Goal: Task Accomplishment & Management: Use online tool/utility

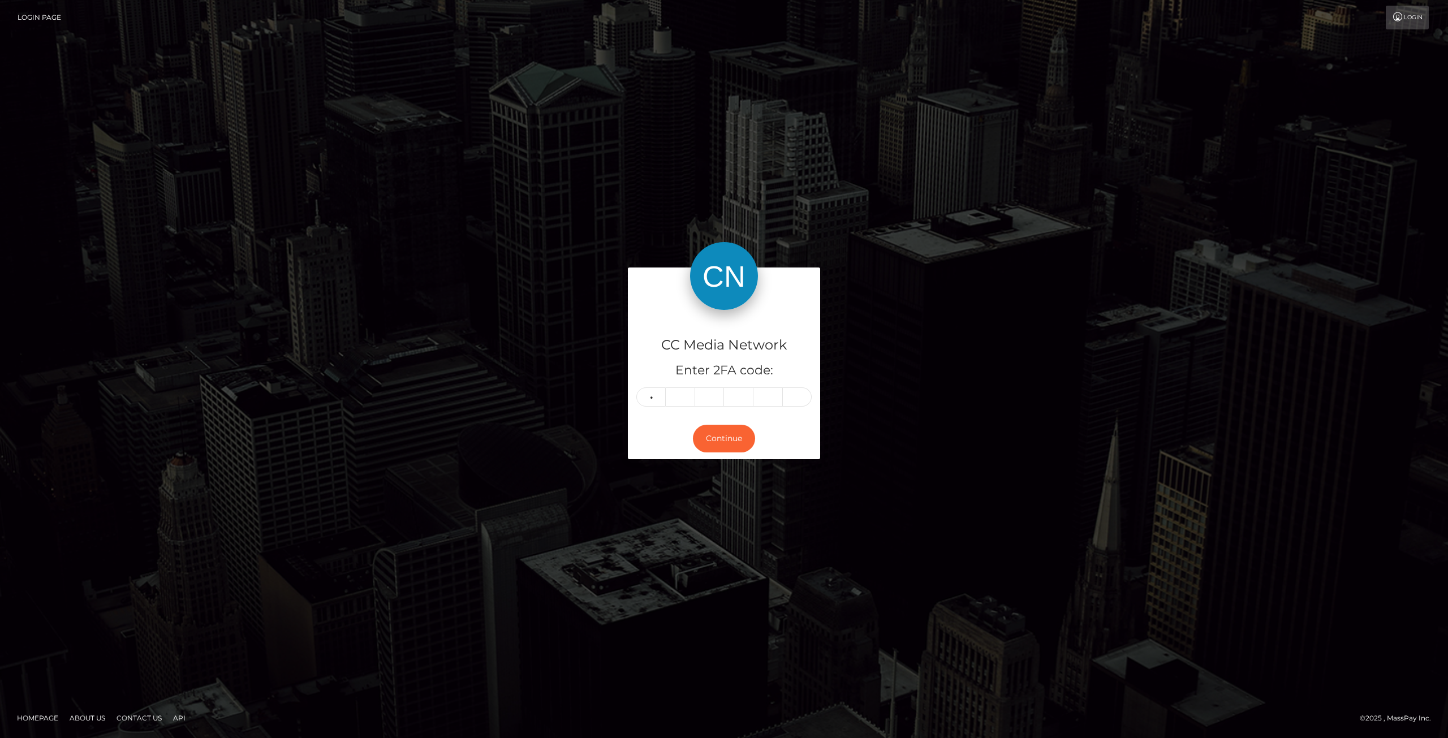
type input "5"
type input "7"
type input "5"
type input "4"
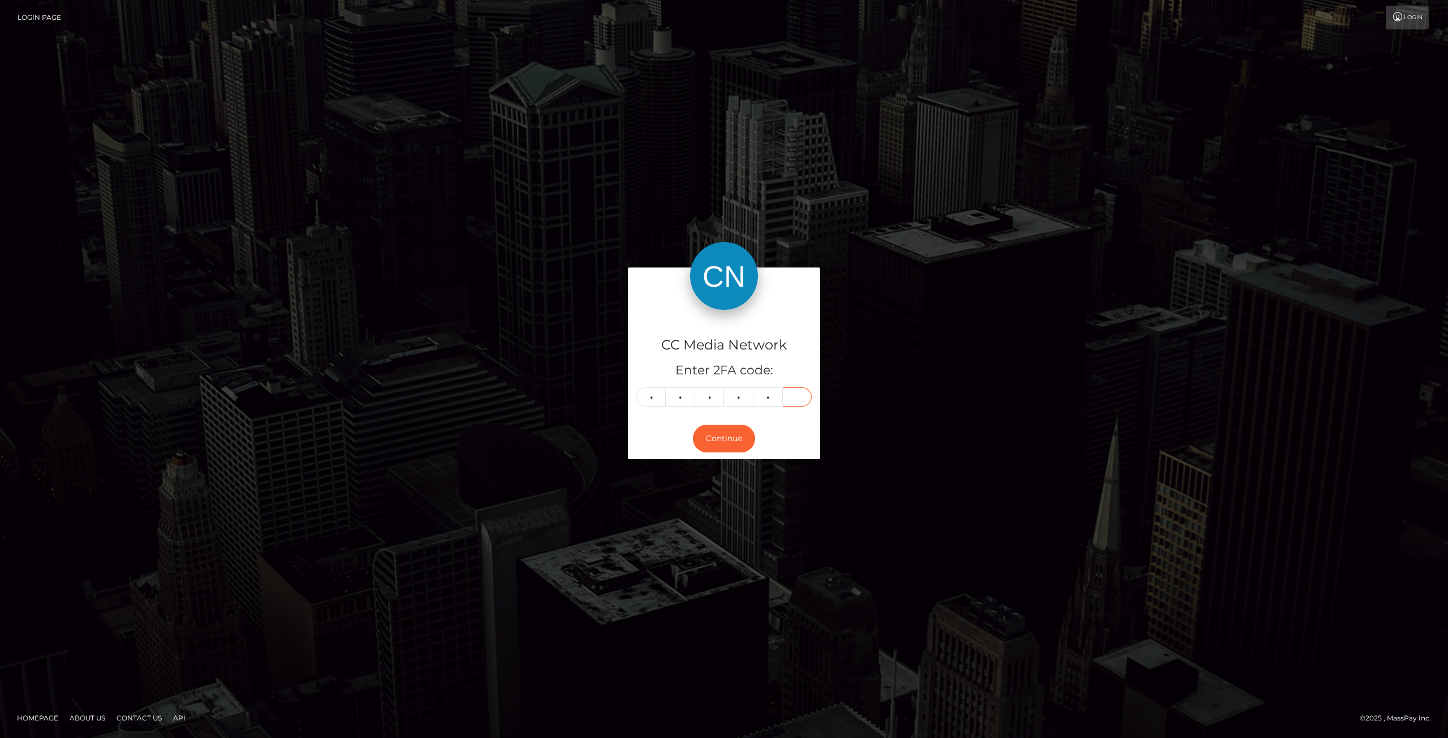
type input "3"
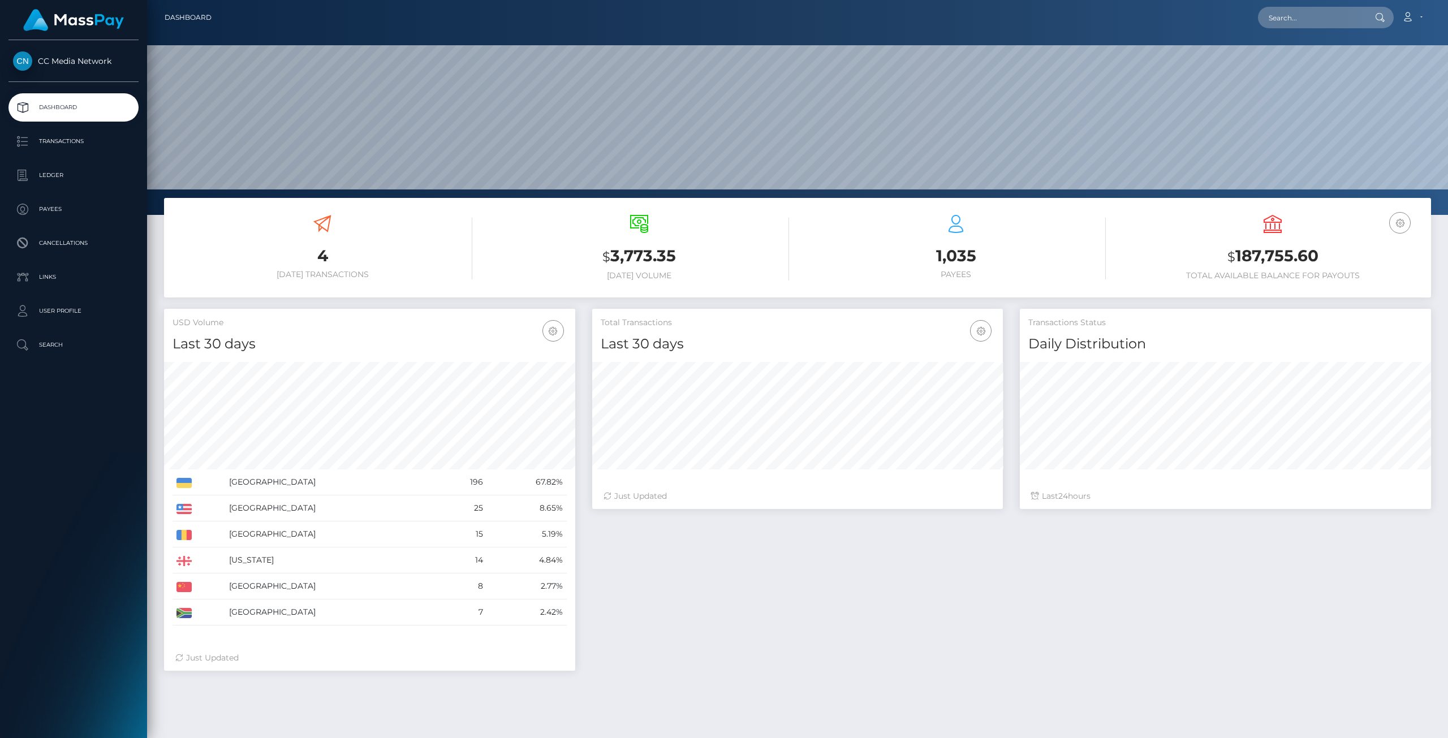
scroll to position [200, 411]
click at [79, 175] on p "Ledger" at bounding box center [73, 175] width 121 height 17
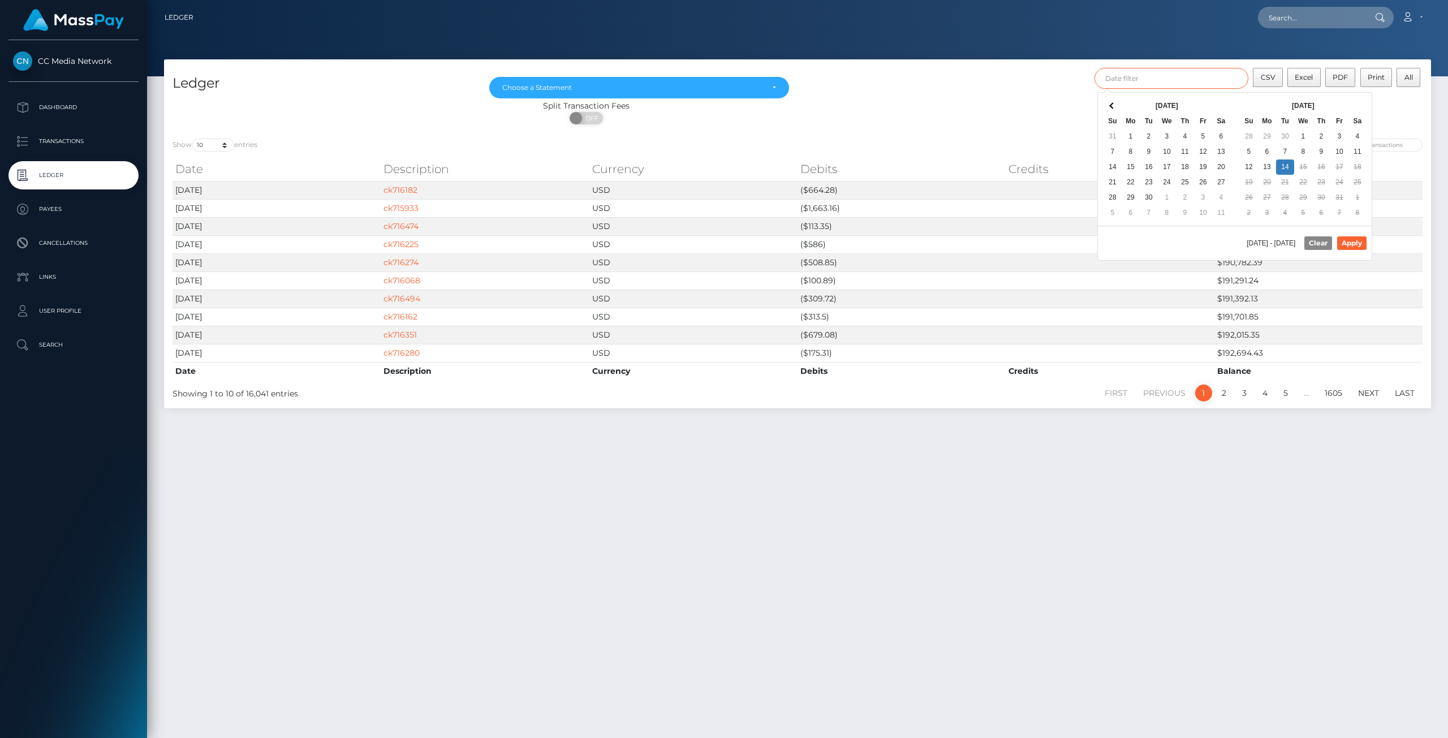
click at [1179, 73] on input "text" at bounding box center [1171, 78] width 154 height 21
click at [1356, 242] on div "[DATE] - [DATE] Clear Apply" at bounding box center [1235, 243] width 274 height 34
click at [1360, 241] on button "Apply" at bounding box center [1351, 243] width 29 height 14
type input "[DATE] - [DATE]"
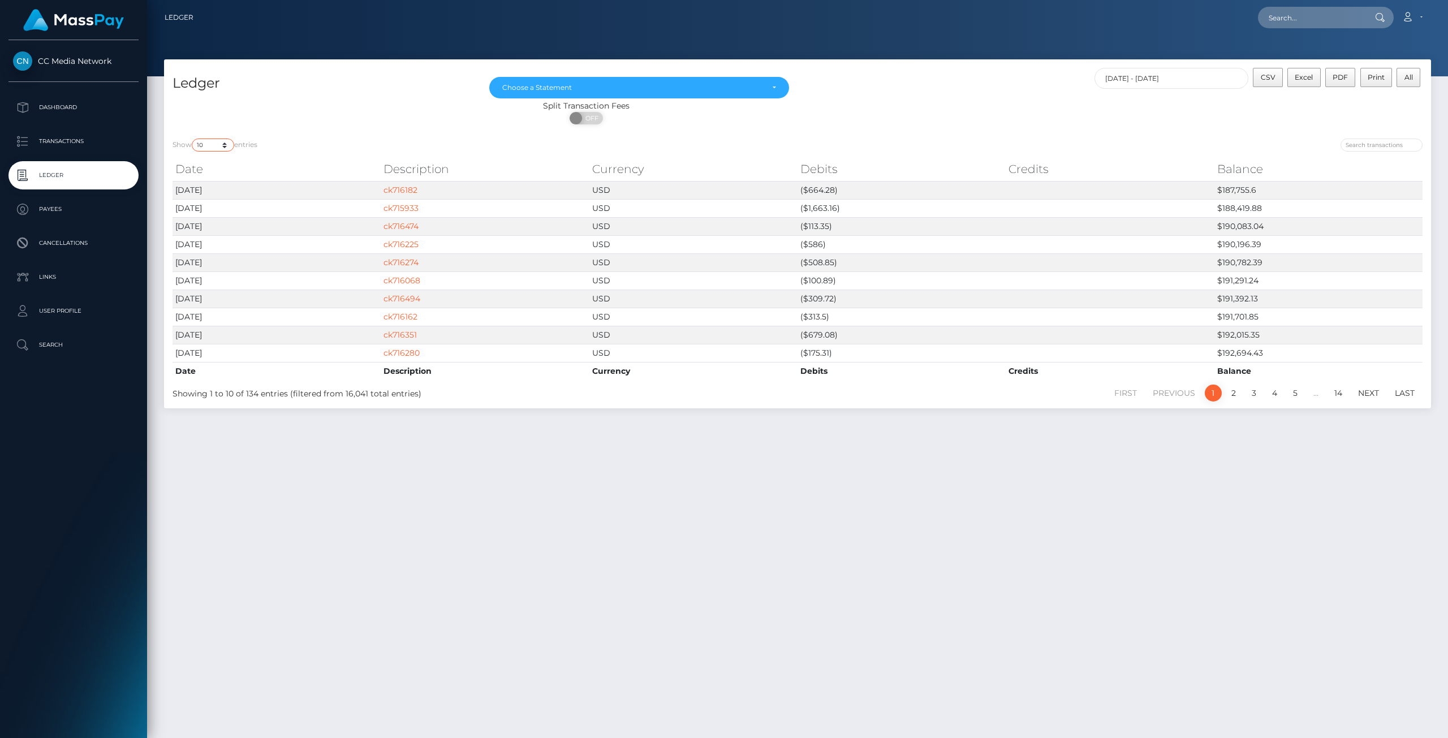
click at [225, 147] on select "10 25 50 100 250" at bounding box center [213, 145] width 42 height 13
select select "250"
click at [193, 139] on select "10 25 50 100 250" at bounding box center [213, 145] width 42 height 13
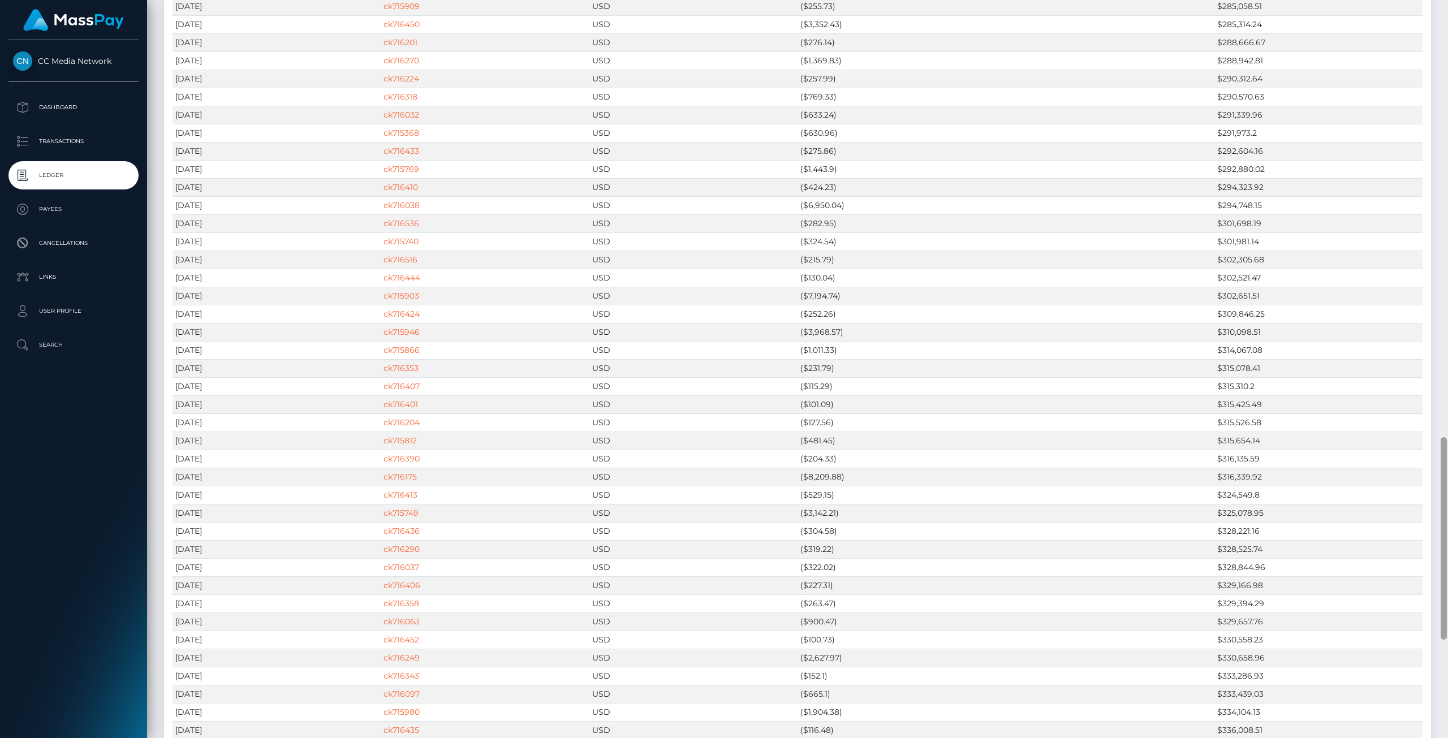
scroll to position [1587, 0]
drag, startPoint x: 1443, startPoint y: 145, endPoint x: 1292, endPoint y: 507, distance: 392.2
click at [1447, 563] on html "CC Media Network Dashboard Transactions Ledger Payees Links" at bounding box center [724, 369] width 1448 height 738
